Goal: Complete application form

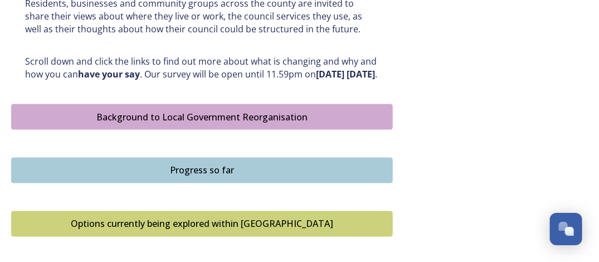
scroll to position [612, 0]
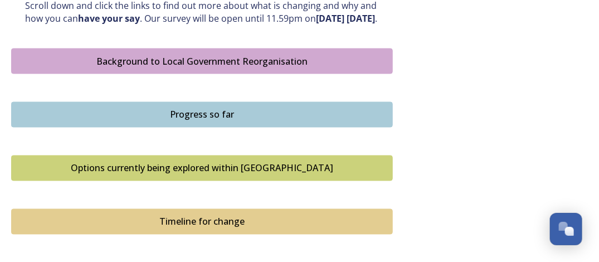
click at [199, 68] on div "Background to Local Government Reorganisation" at bounding box center [201, 61] width 369 height 13
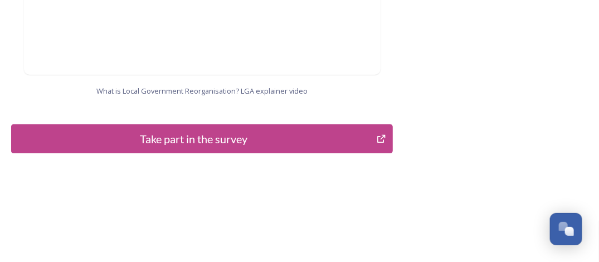
scroll to position [1364, 0]
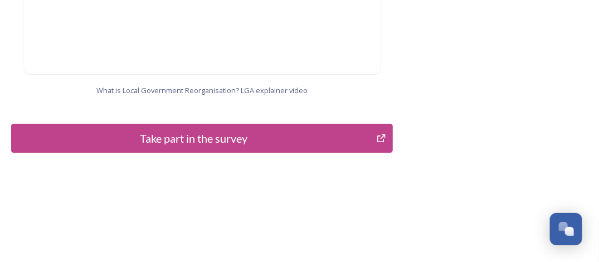
click at [383, 134] on icon "Take part in the survey" at bounding box center [381, 138] width 8 height 8
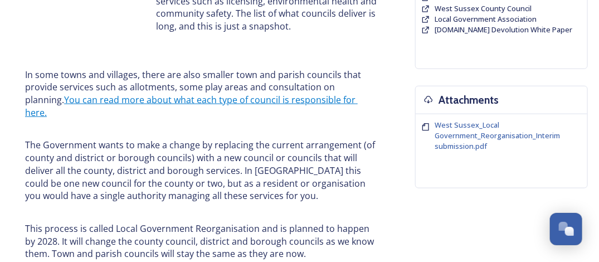
scroll to position [278, 0]
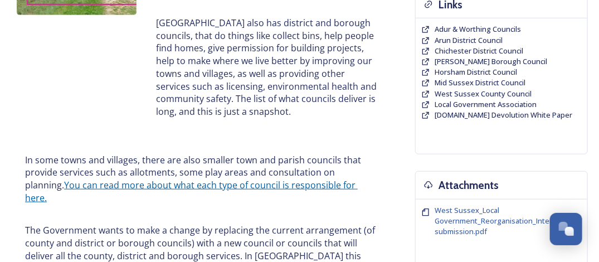
click at [253, 188] on link "You can read more about what each type of council is responsible for here." at bounding box center [191, 191] width 332 height 25
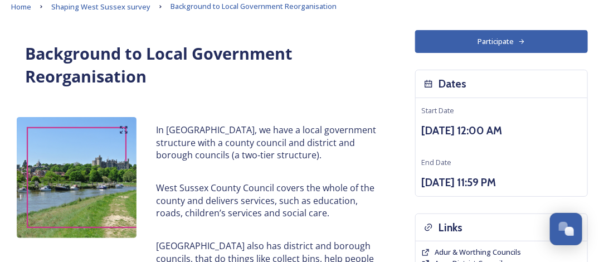
scroll to position [0, 0]
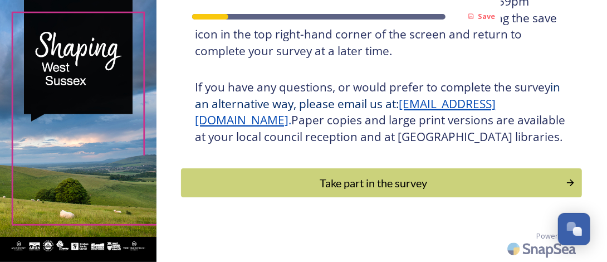
scroll to position [272, 0]
click at [405, 176] on div "Take part in the survey" at bounding box center [373, 182] width 376 height 17
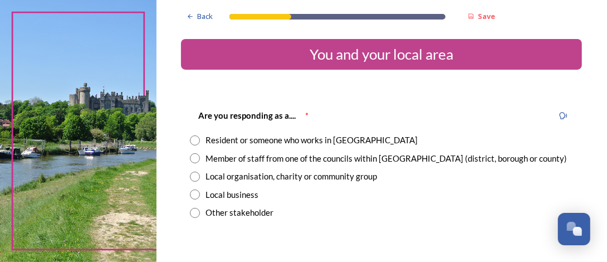
click at [195, 158] on input "radio" at bounding box center [195, 158] width 10 height 10
radio input "true"
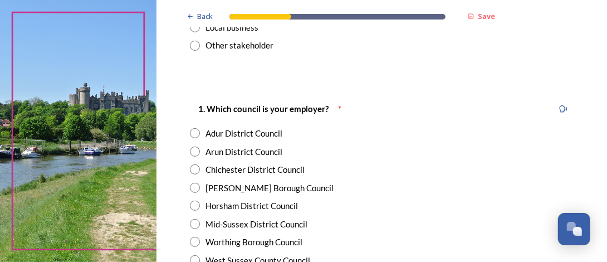
scroll to position [223, 0]
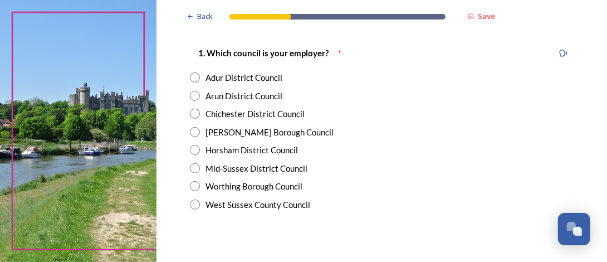
click at [190, 202] on input "radio" at bounding box center [195, 204] width 10 height 10
radio input "true"
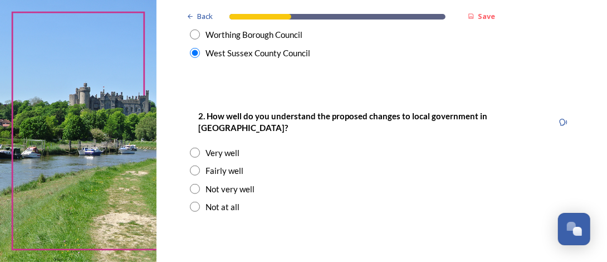
scroll to position [390, 0]
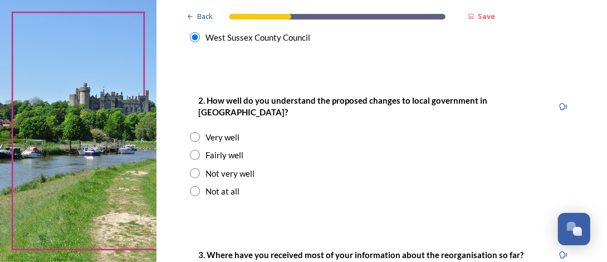
click at [195, 168] on input "radio" at bounding box center [195, 173] width 10 height 10
radio input "true"
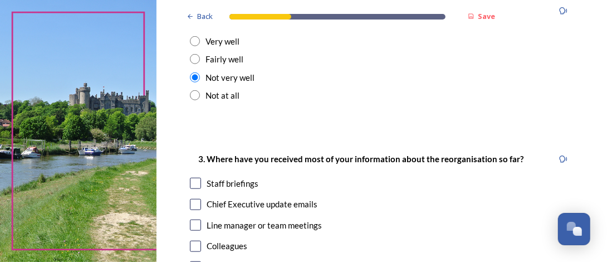
scroll to position [501, 0]
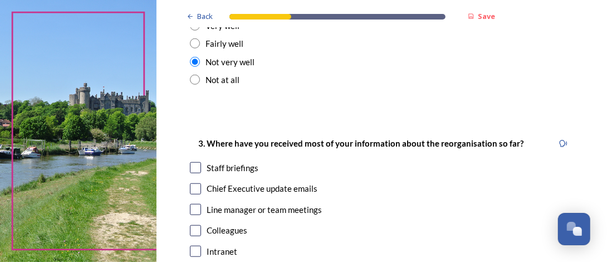
click at [193, 183] on input "checkbox" at bounding box center [195, 188] width 11 height 11
checkbox input "true"
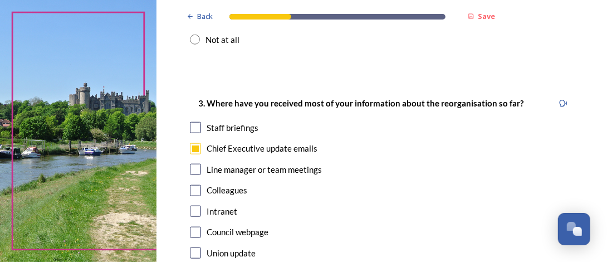
scroll to position [557, 0]
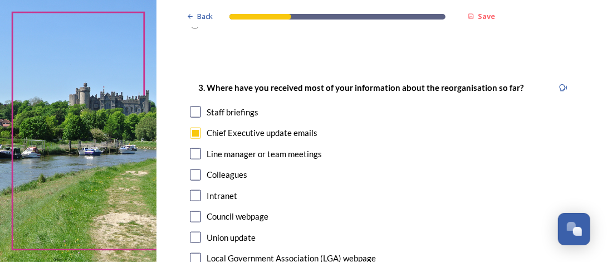
click at [195, 211] on input "checkbox" at bounding box center [195, 216] width 11 height 11
checkbox input "true"
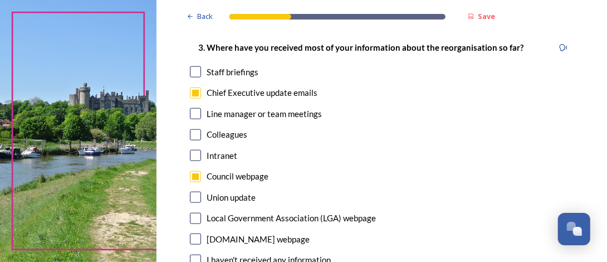
scroll to position [612, 0]
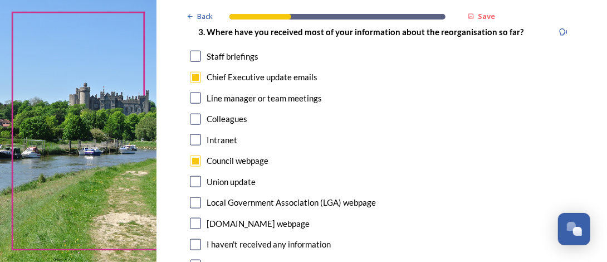
click at [197, 92] on input "checkbox" at bounding box center [195, 97] width 11 height 11
checkbox input "true"
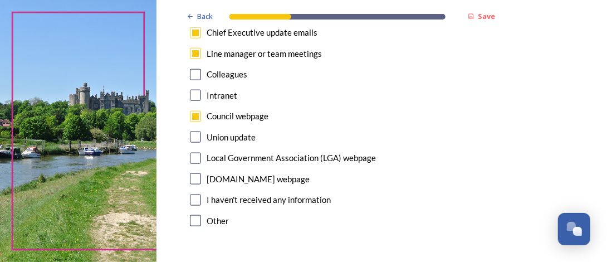
scroll to position [724, 0]
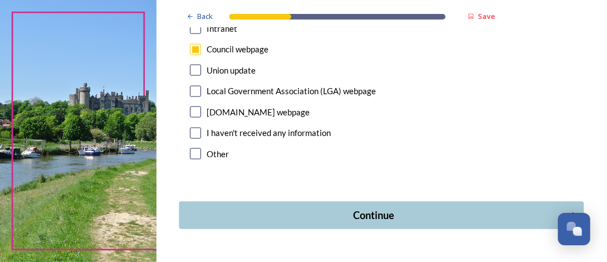
click at [388, 208] on div "Continue" at bounding box center [373, 215] width 377 height 15
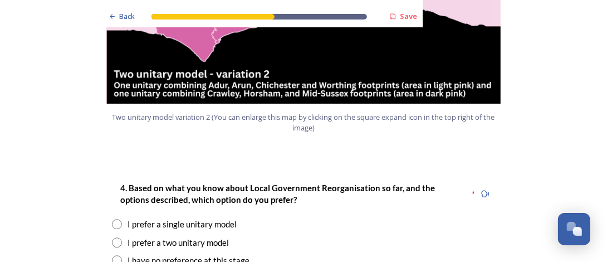
scroll to position [1392, 0]
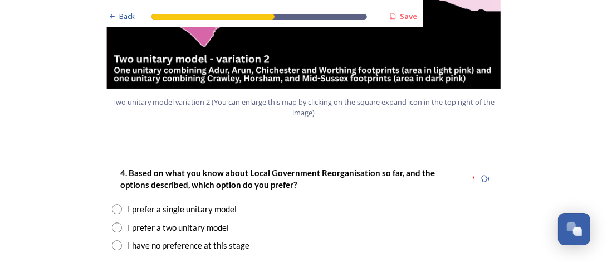
click at [112, 240] on input "radio" at bounding box center [117, 245] width 10 height 10
radio input "true"
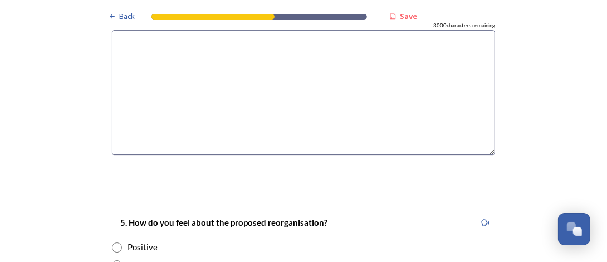
scroll to position [1782, 0]
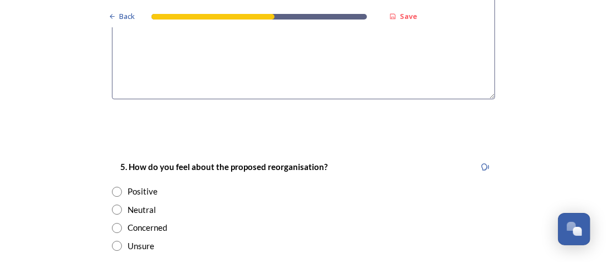
click at [112, 204] on input "radio" at bounding box center [117, 209] width 10 height 10
radio input "true"
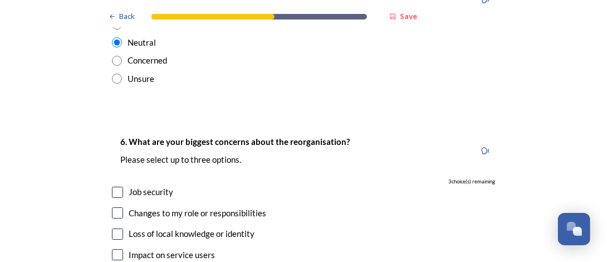
click at [114, 187] on input "checkbox" at bounding box center [117, 192] width 11 height 11
checkbox input "true"
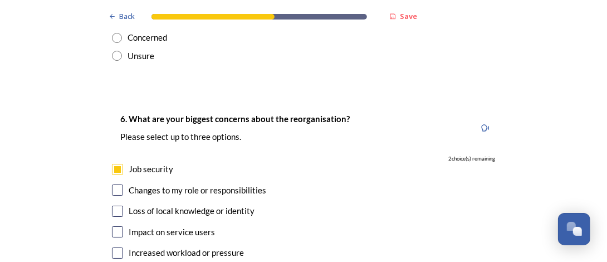
scroll to position [2005, 0]
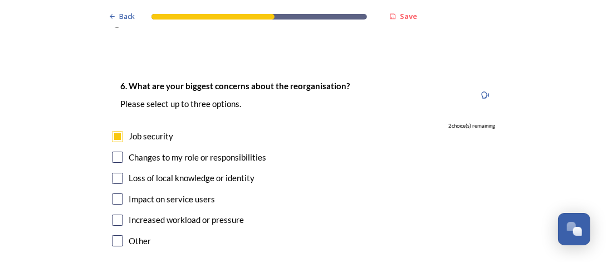
click at [114, 193] on input "checkbox" at bounding box center [117, 198] width 11 height 11
checkbox input "true"
click at [112, 214] on input "checkbox" at bounding box center [117, 219] width 11 height 11
checkbox input "true"
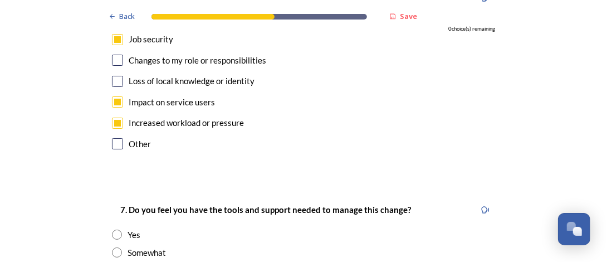
scroll to position [2116, 0]
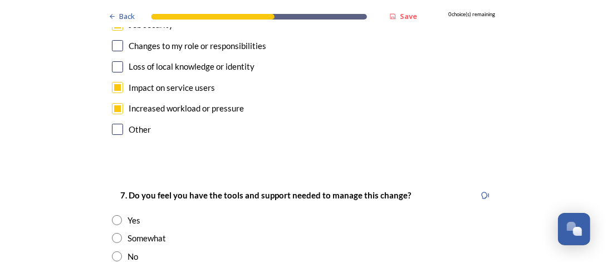
click at [115, 233] on input "radio" at bounding box center [117, 238] width 10 height 10
radio input "true"
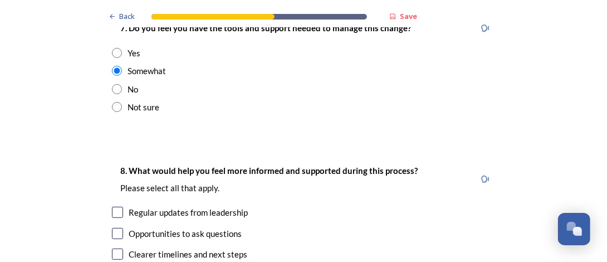
scroll to position [2339, 0]
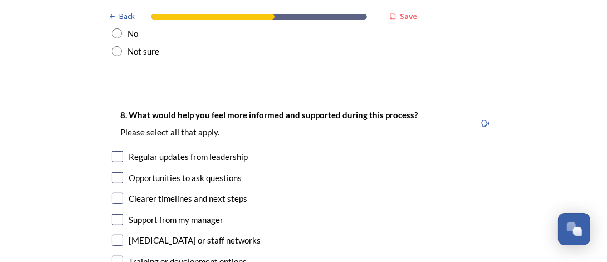
click at [119, 150] on div "Regular updates from leadership" at bounding box center [303, 156] width 383 height 13
checkbox input "true"
click at [119, 171] on div "Opportunities to ask questions" at bounding box center [303, 177] width 383 height 13
checkbox input "true"
click at [119, 193] on input "checkbox" at bounding box center [117, 198] width 11 height 11
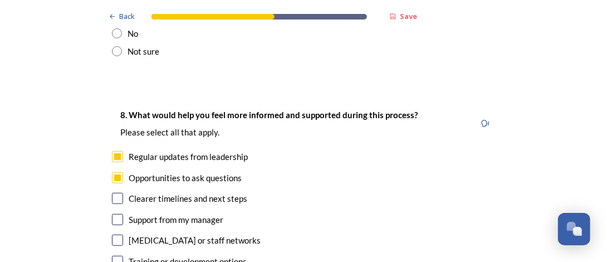
checkbox input "true"
click at [120, 213] on div "Support from my manager" at bounding box center [303, 219] width 383 height 13
checkbox input "true"
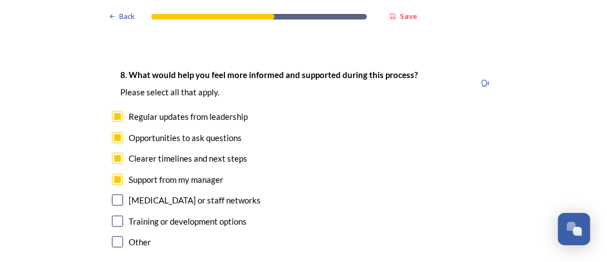
scroll to position [2394, 0]
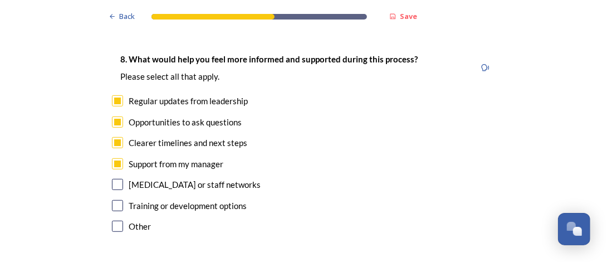
click at [119, 199] on div "Training or development options" at bounding box center [303, 205] width 383 height 13
checkbox input "true"
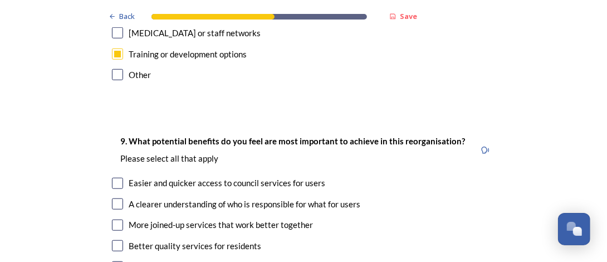
scroll to position [2561, 0]
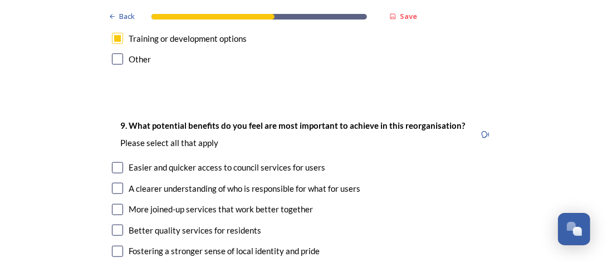
click at [112, 162] on input "checkbox" at bounding box center [117, 167] width 11 height 11
checkbox input "true"
click at [116, 183] on input "checkbox" at bounding box center [117, 188] width 11 height 11
checkbox input "true"
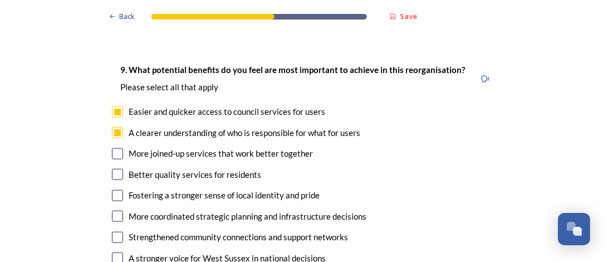
click at [120, 147] on div "More joined-up services that work better together" at bounding box center [303, 153] width 383 height 13
checkbox input "true"
click at [117, 169] on input "checkbox" at bounding box center [117, 174] width 11 height 11
checkbox input "true"
click at [114, 190] on input "checkbox" at bounding box center [117, 195] width 11 height 11
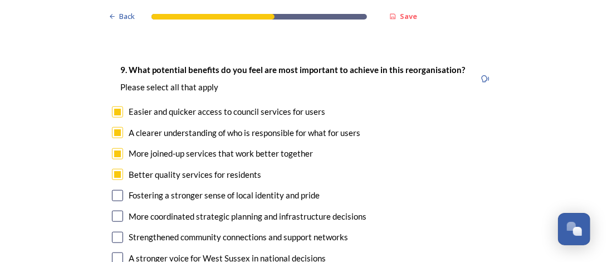
checkbox input "true"
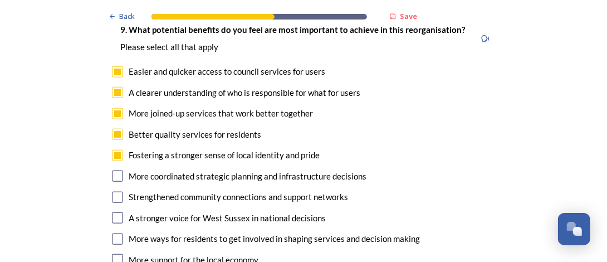
scroll to position [2673, 0]
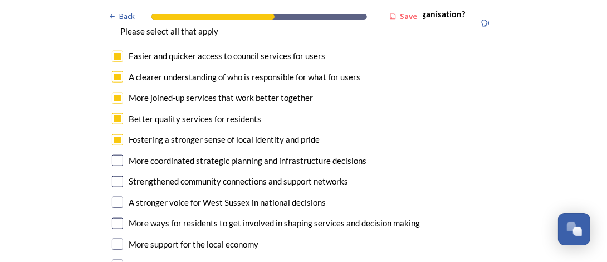
click at [117, 155] on input "checkbox" at bounding box center [117, 160] width 11 height 11
checkbox input "true"
click at [118, 176] on input "checkbox" at bounding box center [117, 181] width 11 height 11
checkbox input "true"
click at [115, 197] on input "checkbox" at bounding box center [117, 202] width 11 height 11
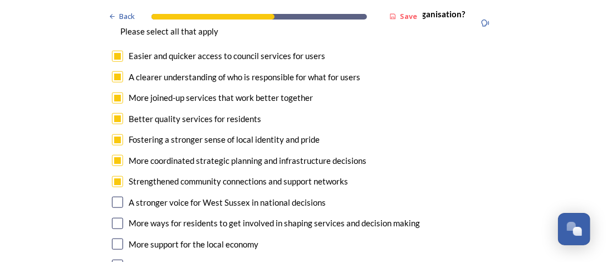
checkbox input "true"
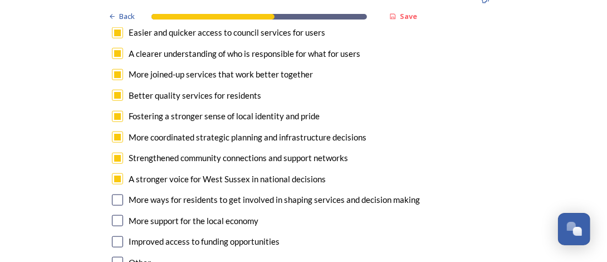
scroll to position [2728, 0]
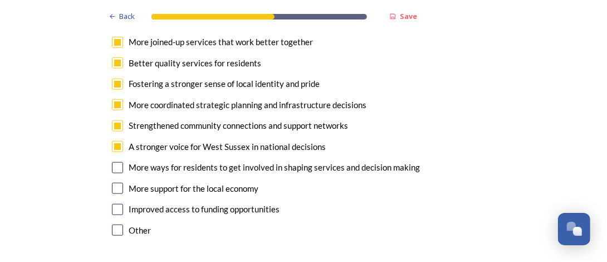
click at [113, 162] on input "checkbox" at bounding box center [117, 167] width 11 height 11
checkbox input "true"
click at [114, 183] on input "checkbox" at bounding box center [117, 188] width 11 height 11
checkbox input "true"
click at [121, 203] on div "Improved access to funding opportunities" at bounding box center [303, 209] width 383 height 13
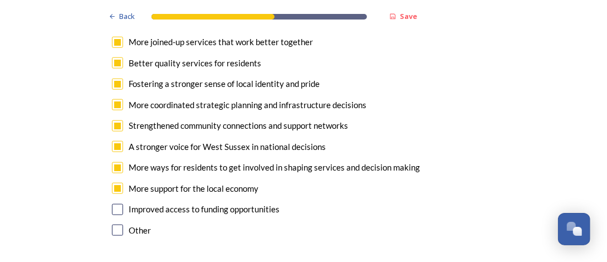
checkbox input "true"
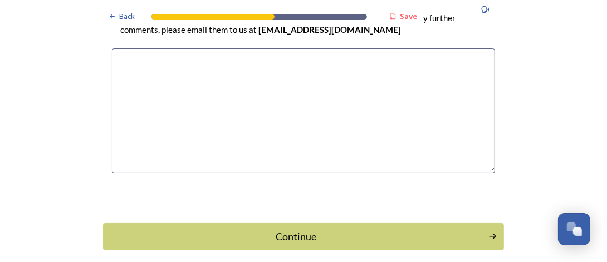
scroll to position [3326, 0]
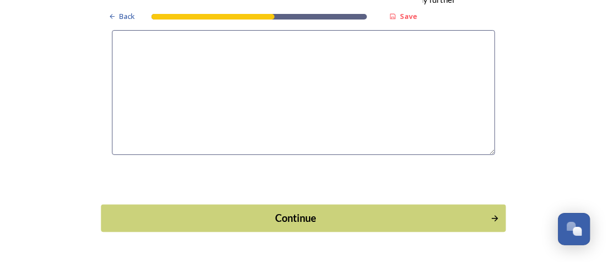
click at [330, 210] on div "Continue" at bounding box center [295, 217] width 377 height 15
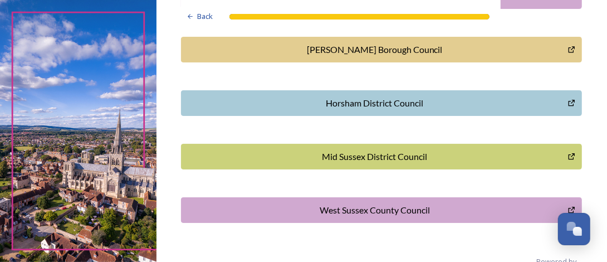
scroll to position [445, 0]
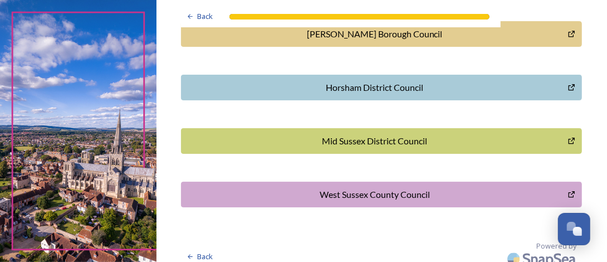
click at [421, 188] on div "West Sussex County Council" at bounding box center [374, 194] width 375 height 13
